Goal: Information Seeking & Learning: Learn about a topic

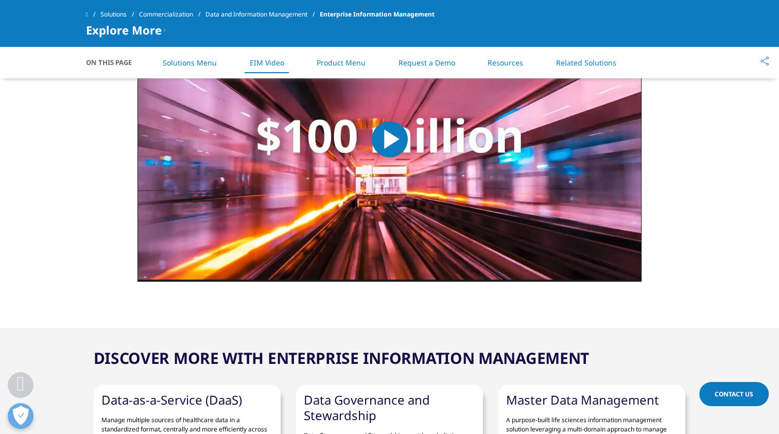
scroll to position [1120, 0]
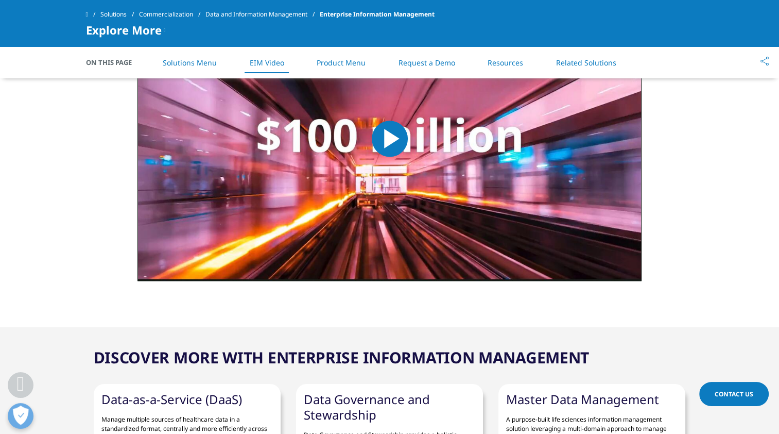
click at [390, 139] on span "Video Player" at bounding box center [390, 139] width 0 height 0
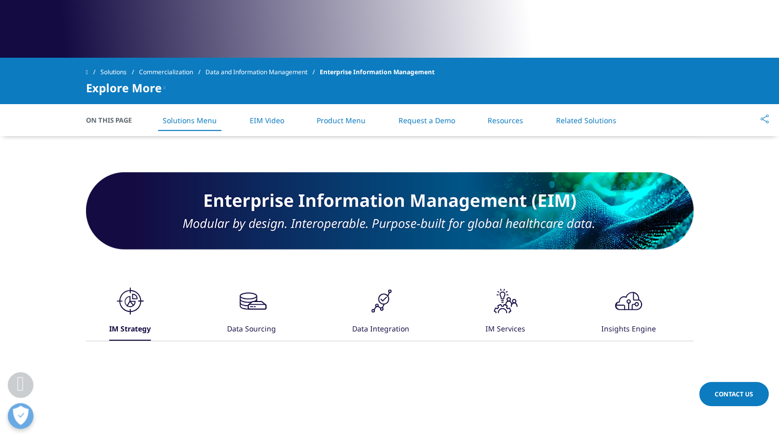
scroll to position [403, 0]
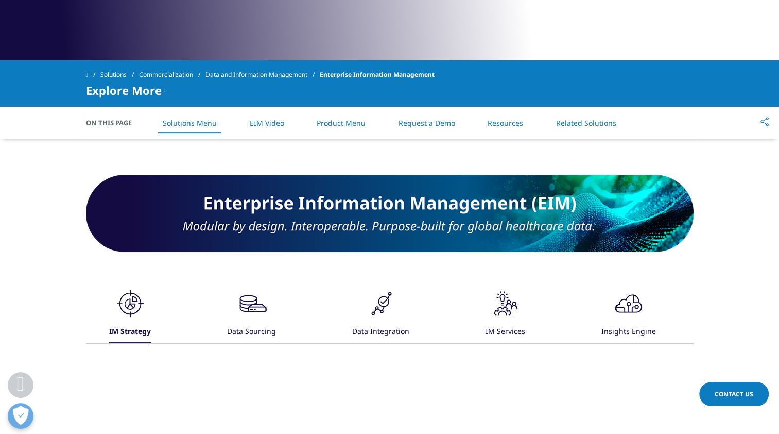
click at [273, 321] on div "Data Sourcing" at bounding box center [251, 332] width 49 height 22
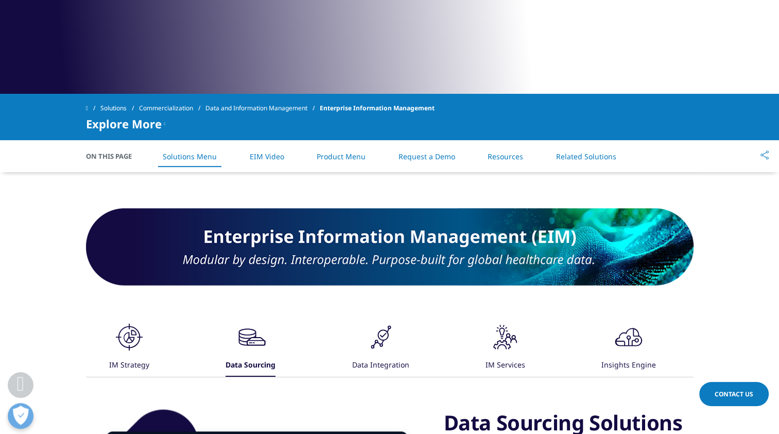
scroll to position [369, 0]
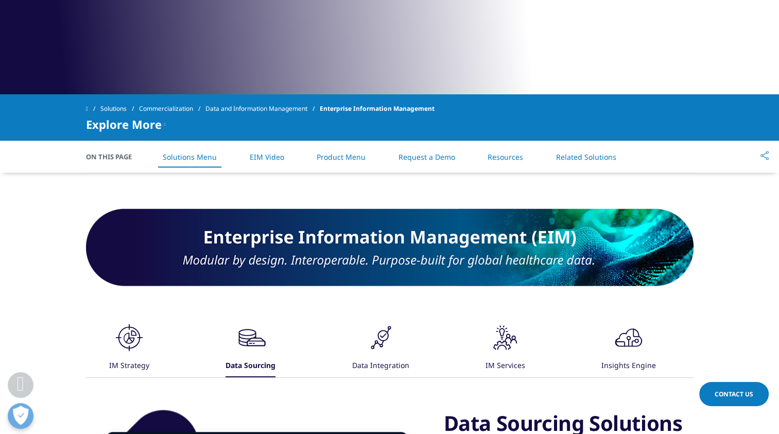
click at [130, 362] on div "IM Strategy" at bounding box center [129, 366] width 40 height 22
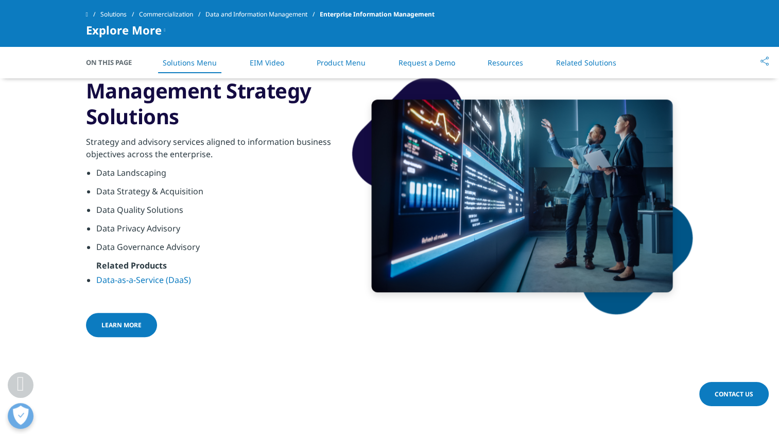
scroll to position [649, 0]
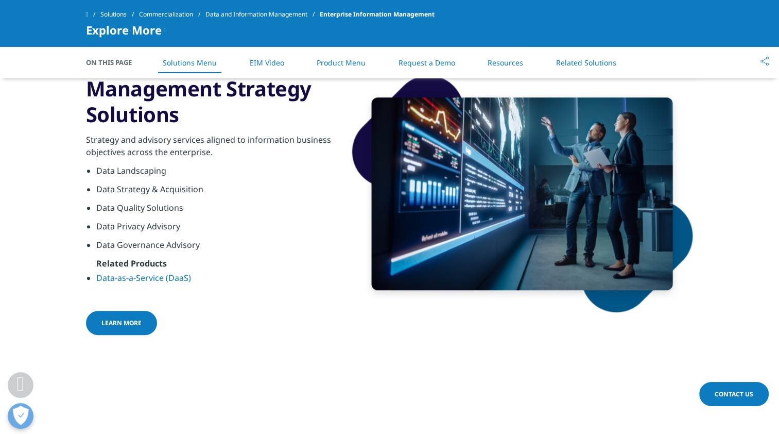
drag, startPoint x: 149, startPoint y: 319, endPoint x: 183, endPoint y: 370, distance: 60.8
click at [134, 321] on span "Learn More" at bounding box center [121, 322] width 40 height 9
click at [160, 322] on span at bounding box center [162, 322] width 5 height 1
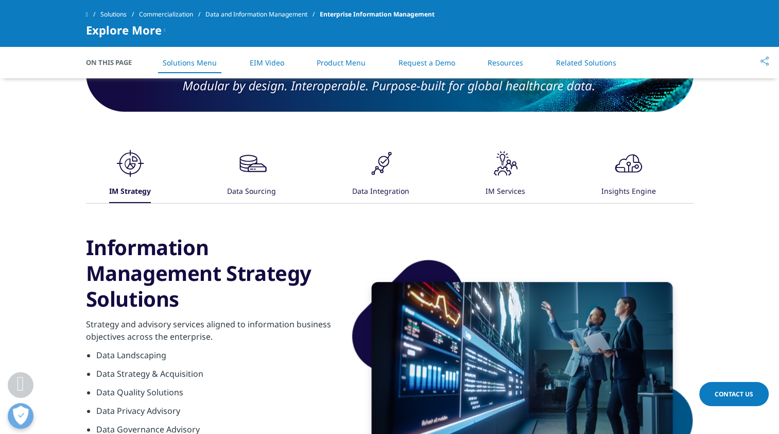
scroll to position [464, 0]
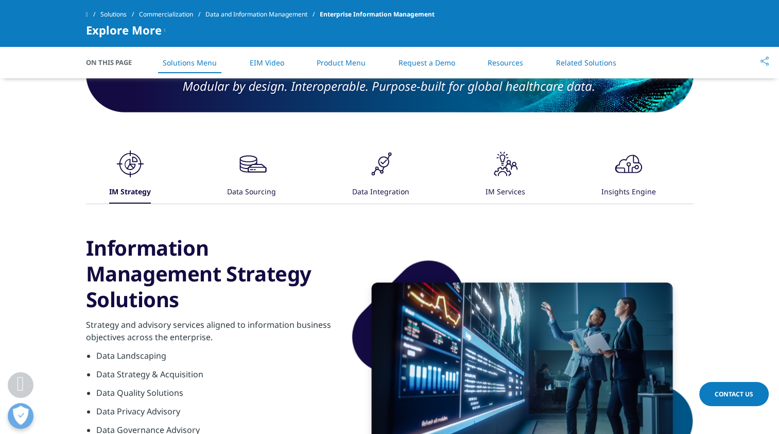
drag, startPoint x: 248, startPoint y: 191, endPoint x: 70, endPoint y: 175, distance: 179.3
click at [70, 175] on div ".cls-1{fill:#231f20;} IM Strategy .cls-1{fill:#231f20;} Data Sourcing" at bounding box center [389, 347] width 779 height 399
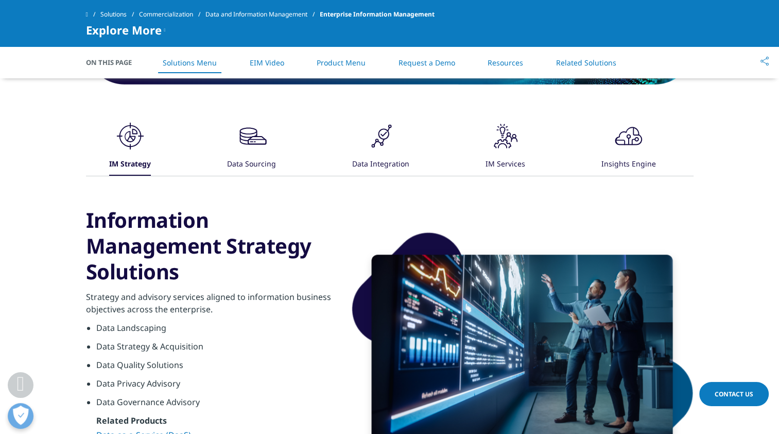
scroll to position [486, 0]
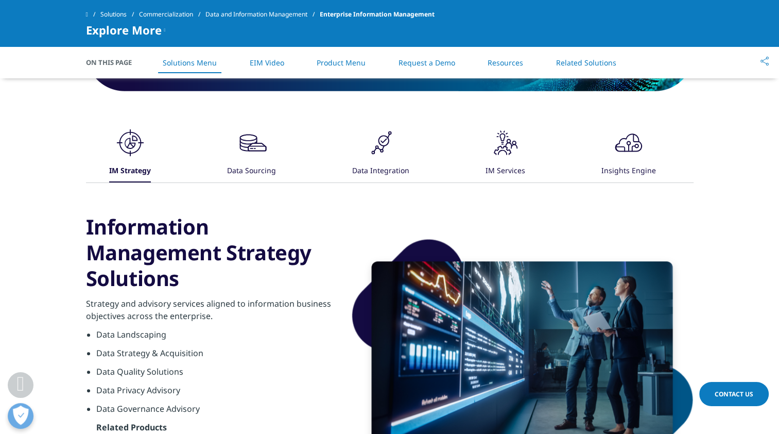
click at [255, 160] on div "Data Sourcing" at bounding box center [251, 171] width 49 height 22
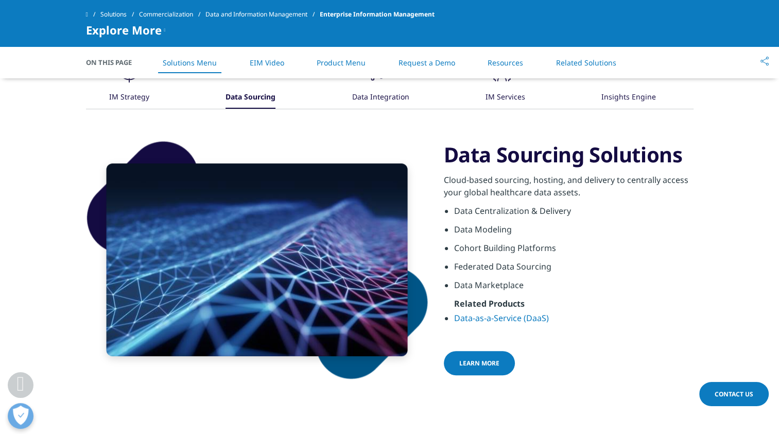
scroll to position [575, 0]
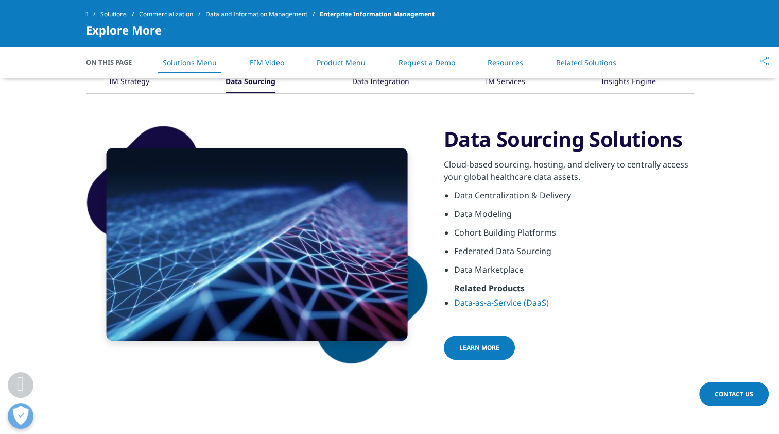
click at [761, 194] on div ".cls-1{fill:#231f20;} IM Strategy .cls-1{fill:#231f20;} Data Sourcing" at bounding box center [389, 213] width 779 height 351
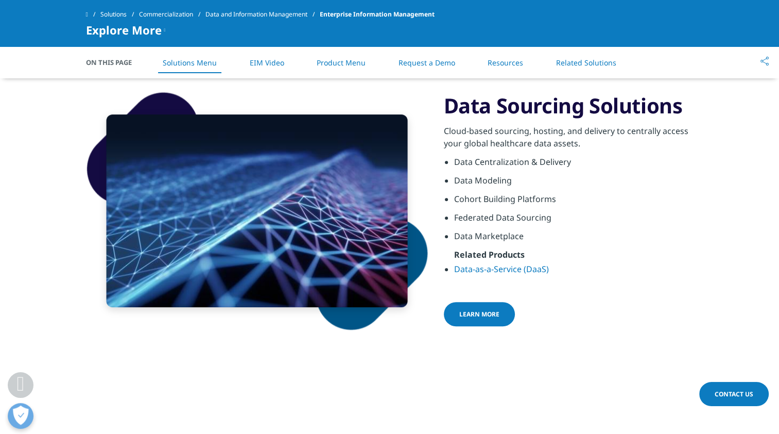
scroll to position [608, 0]
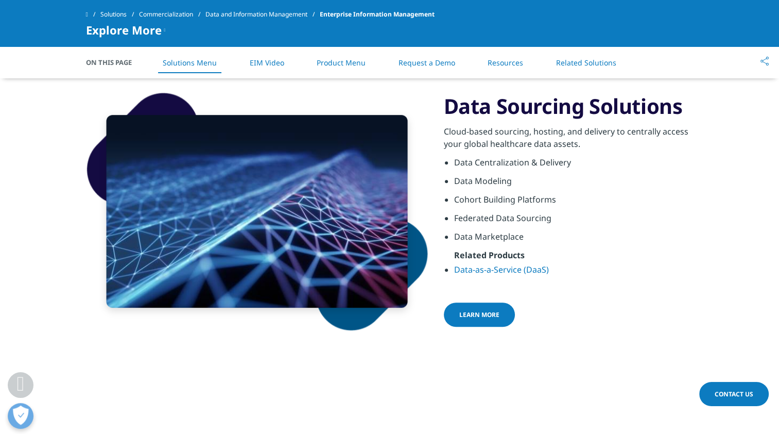
click at [489, 312] on span "Learn More" at bounding box center [479, 314] width 40 height 9
click at [517, 314] on span at bounding box center [519, 314] width 5 height 1
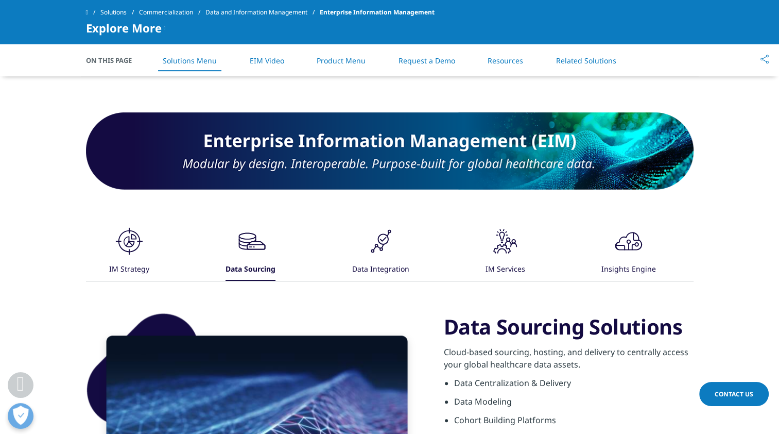
scroll to position [451, 0]
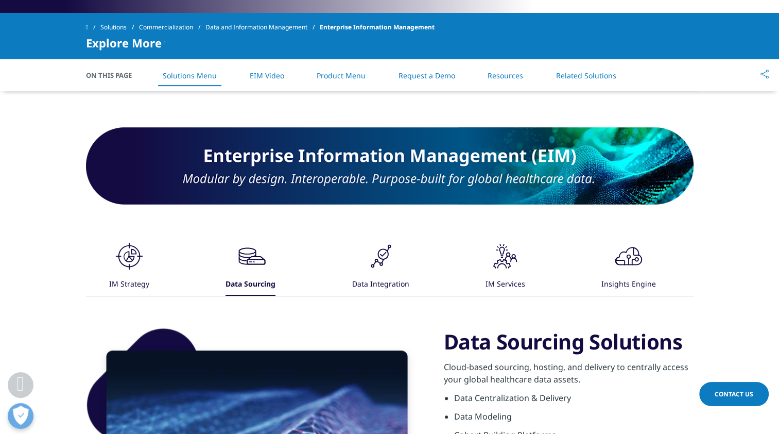
click at [265, 75] on link "EIM Video" at bounding box center [267, 76] width 34 height 10
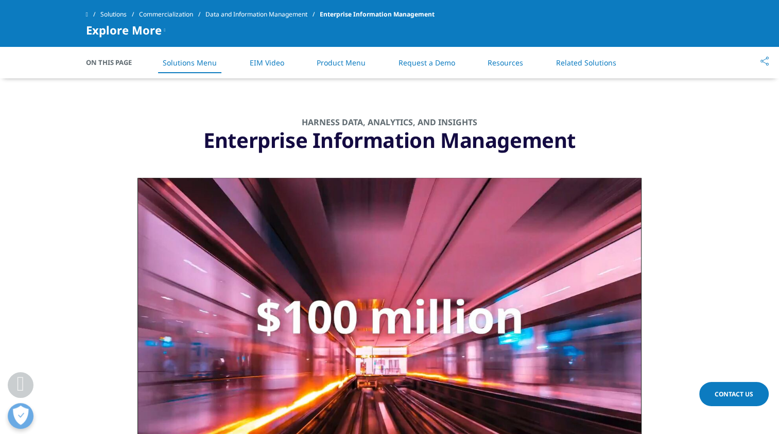
scroll to position [978, 0]
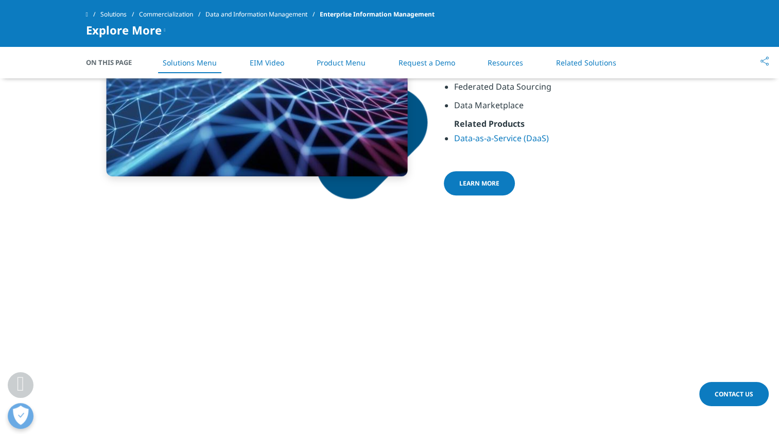
click at [346, 61] on link "Product Menu" at bounding box center [341, 63] width 49 height 10
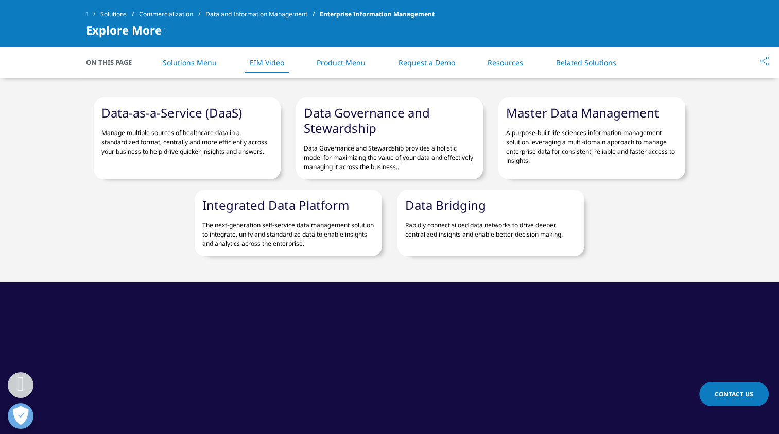
scroll to position [1367, 0]
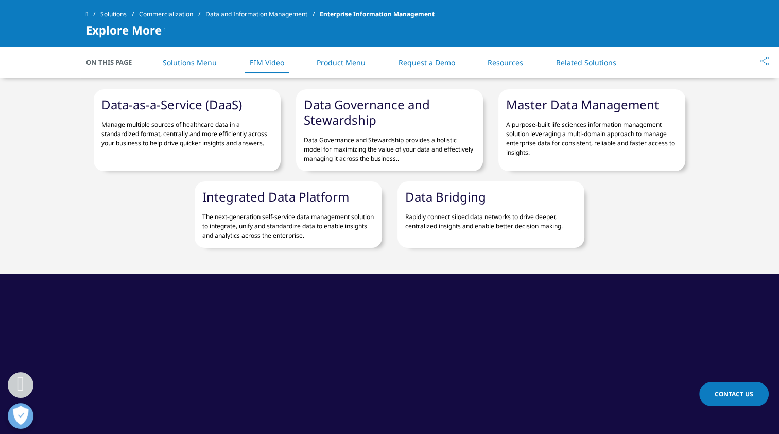
click at [493, 65] on link "Resources" at bounding box center [506, 63] width 36 height 10
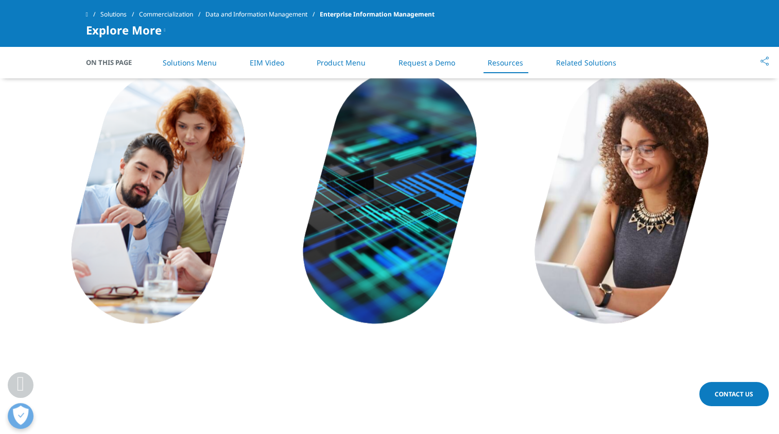
scroll to position [1825, 0]
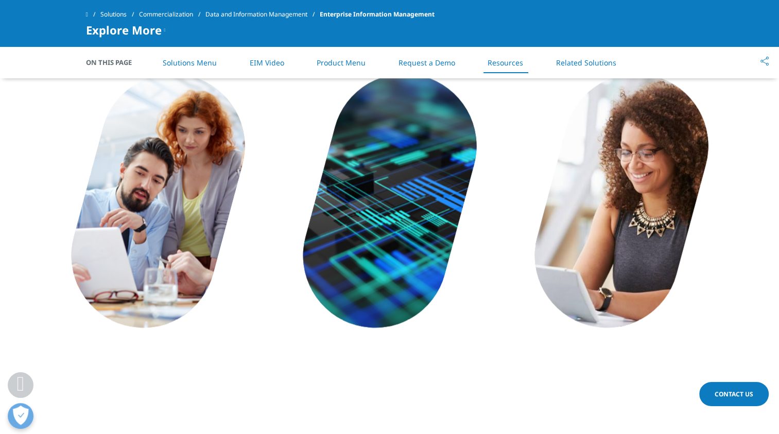
click at [188, 62] on link "Solutions Menu" at bounding box center [190, 63] width 54 height 10
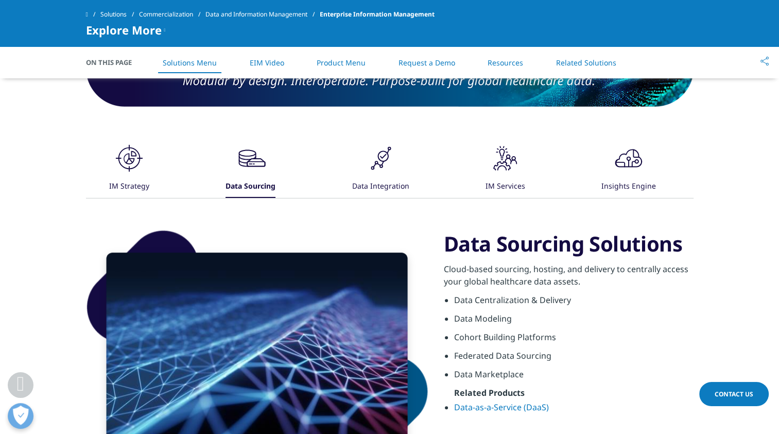
scroll to position [542, 0]
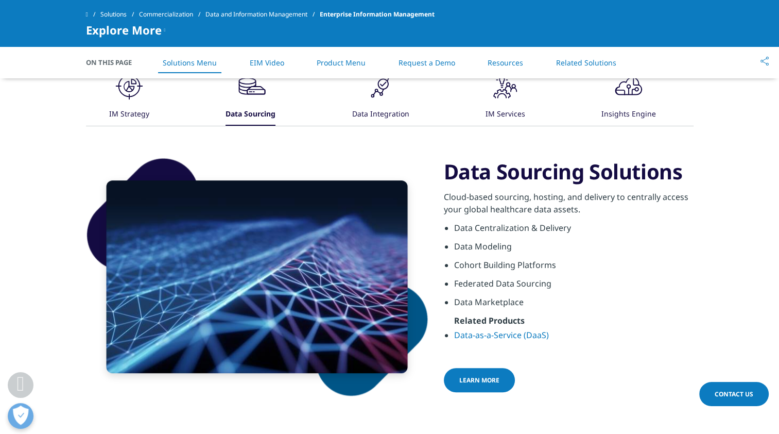
click at [384, 113] on div "Data Integration" at bounding box center [380, 114] width 57 height 22
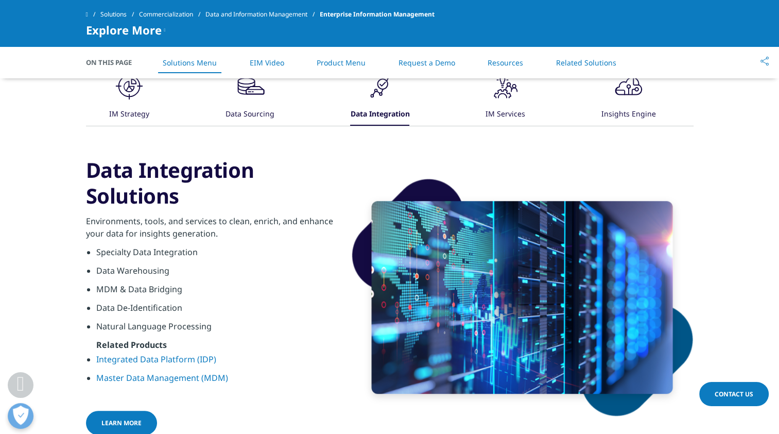
click at [510, 115] on div "IM Services" at bounding box center [506, 114] width 40 height 22
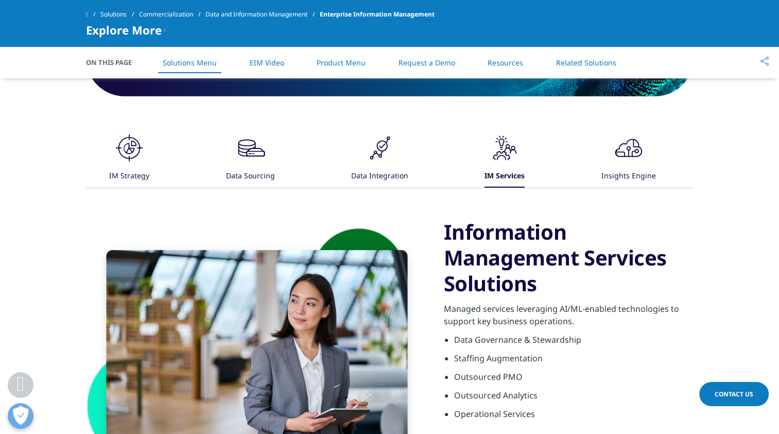
scroll to position [480, 0]
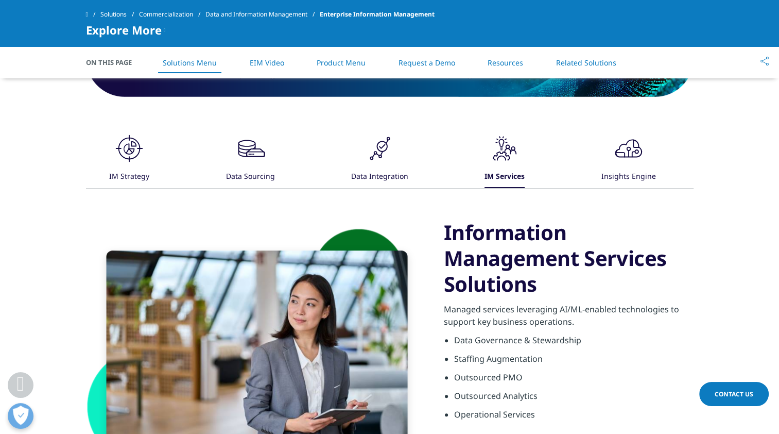
click at [513, 264] on h3 "Information Management Services Solutions" at bounding box center [569, 257] width 250 height 77
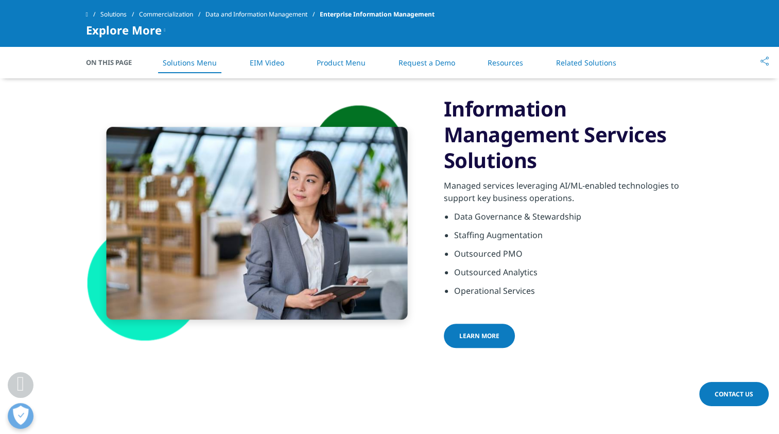
scroll to position [604, 0]
click at [473, 328] on link "Learn More" at bounding box center [479, 335] width 71 height 24
drag, startPoint x: 473, startPoint y: 328, endPoint x: 477, endPoint y: 336, distance: 8.5
click at [477, 336] on link "Learn More" at bounding box center [479, 335] width 71 height 24
click at [477, 336] on span "Learn More" at bounding box center [479, 335] width 40 height 9
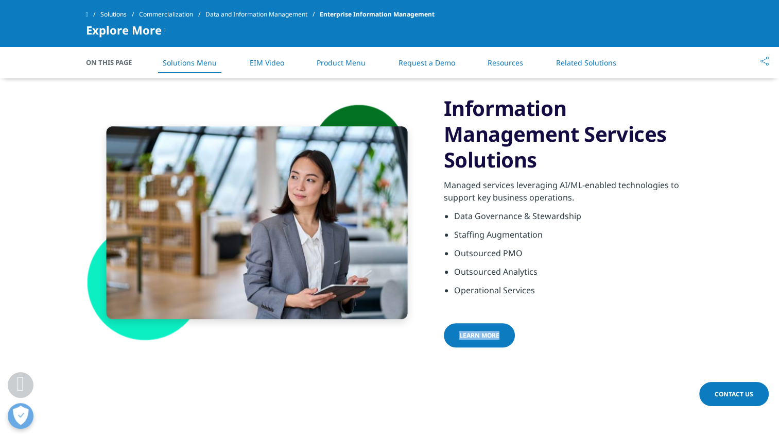
click at [477, 336] on span "Learn More" at bounding box center [479, 335] width 40 height 9
drag, startPoint x: 477, startPoint y: 336, endPoint x: 567, endPoint y: 322, distance: 91.7
click at [567, 322] on div "Information Management Services Solutions Managed services leveraging AI/ML-ena…" at bounding box center [569, 222] width 250 height 254
click at [517, 334] on div at bounding box center [519, 335] width 5 height 2
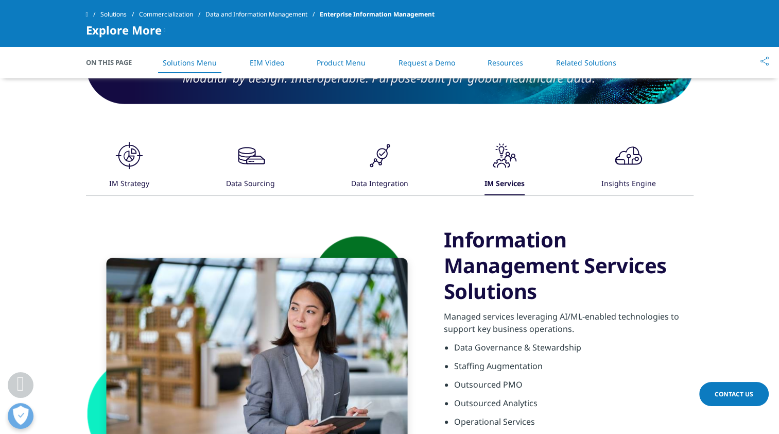
scroll to position [472, 0]
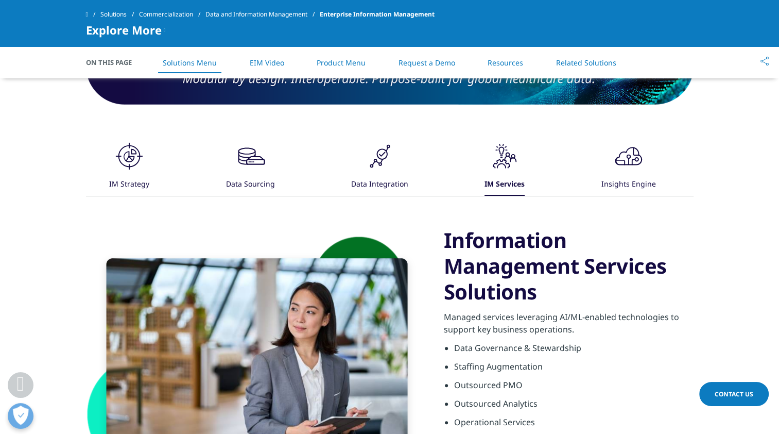
click at [627, 182] on div "Insights Engine" at bounding box center [628, 185] width 55 height 22
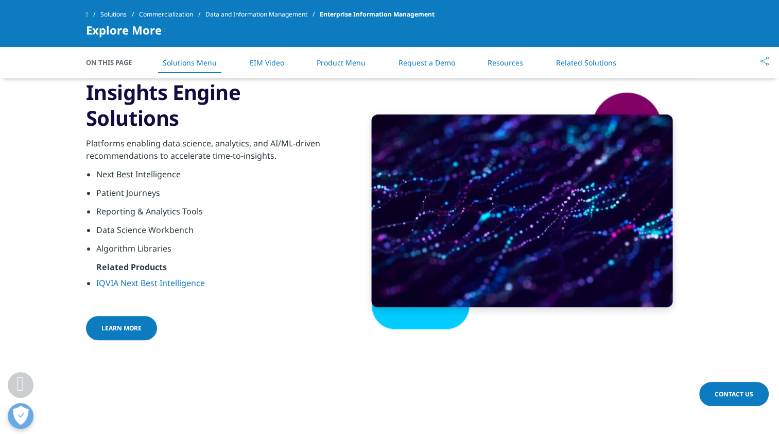
scroll to position [620, 0]
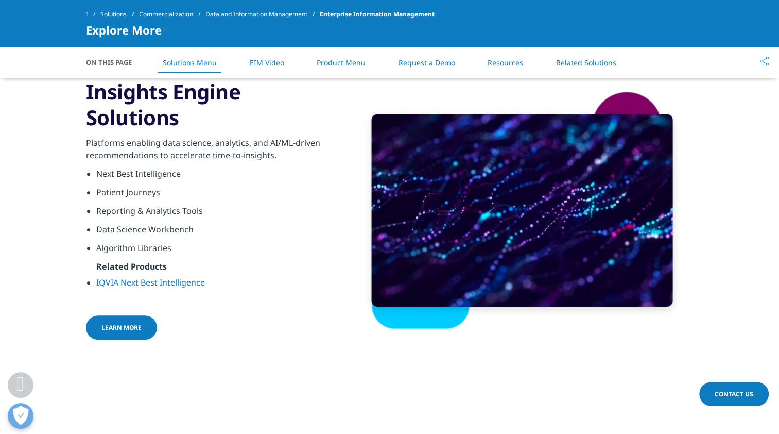
click at [350, 26] on div "Explore More Data-as-a-Service (DaaS) Data Bridging Data Governance and Steward…" at bounding box center [390, 30] width 608 height 12
drag, startPoint x: 297, startPoint y: 1, endPoint x: 391, endPoint y: 97, distance: 135.1
click at [391, 97] on img at bounding box center [522, 210] width 342 height 239
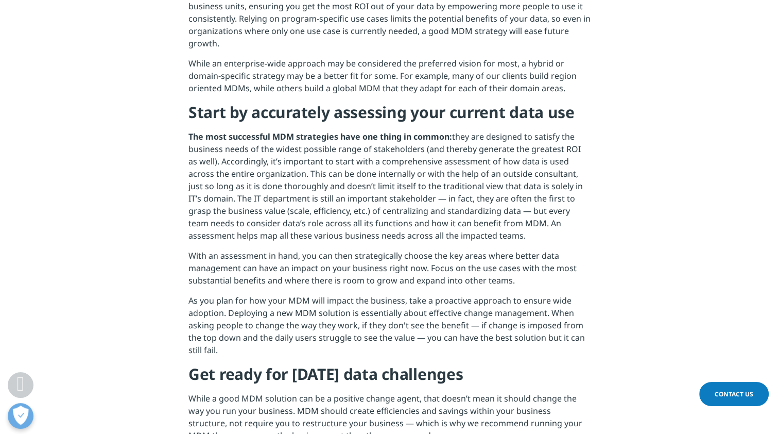
scroll to position [768, 0]
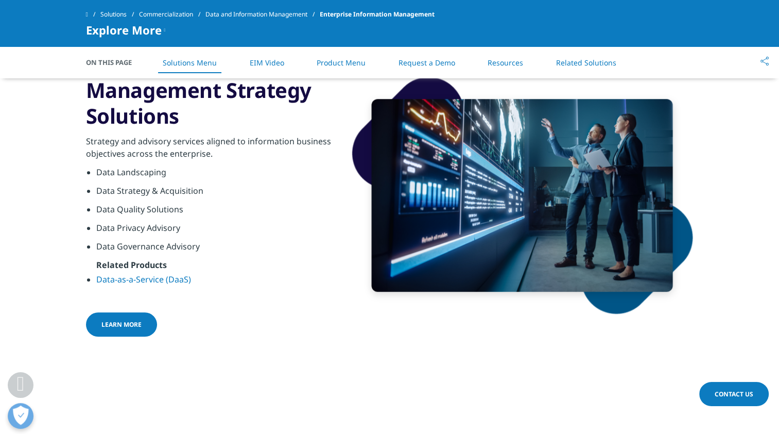
scroll to position [643, 0]
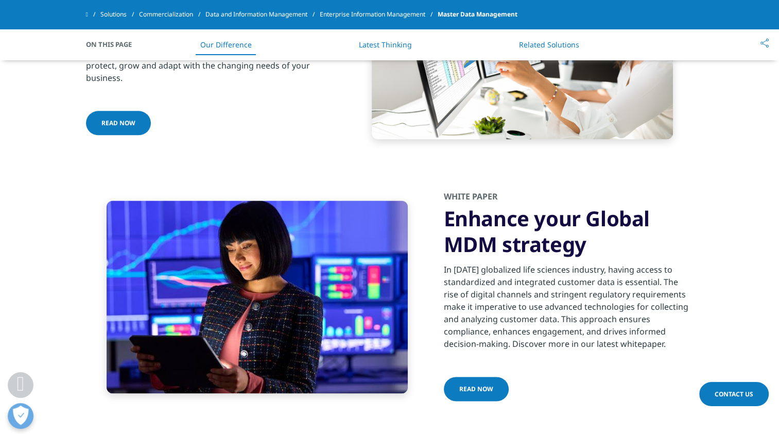
scroll to position [1322, 0]
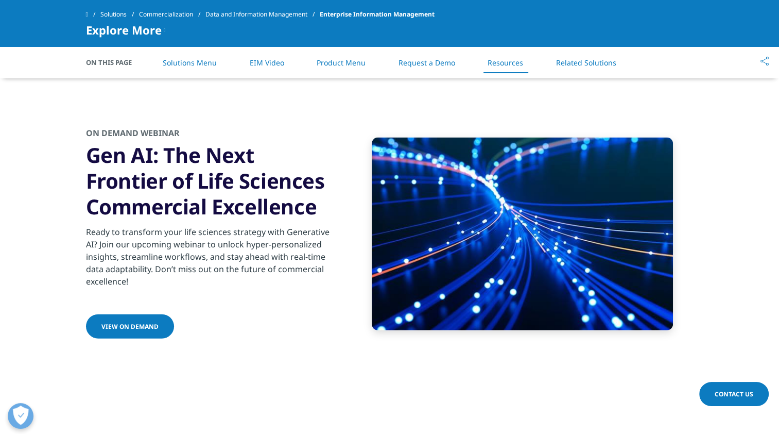
scroll to position [2308, 0]
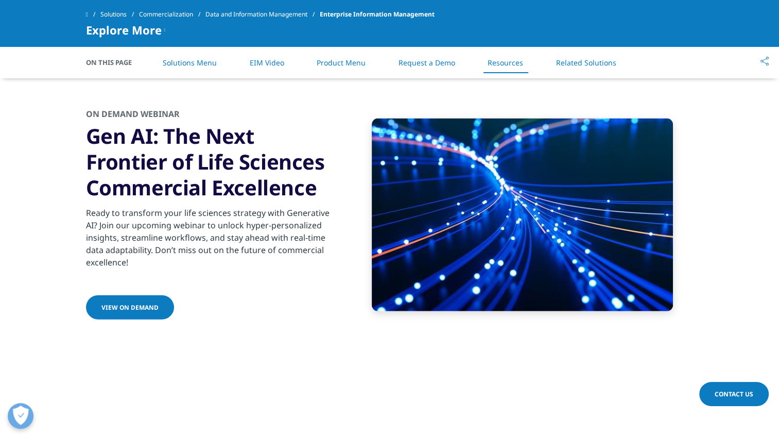
click at [151, 299] on link "VIEW ON DEMAND" at bounding box center [130, 307] width 88 height 24
click at [156, 304] on link "VIEW ON DEMAND" at bounding box center [130, 307] width 88 height 24
